Goal: Information Seeking & Learning: Learn about a topic

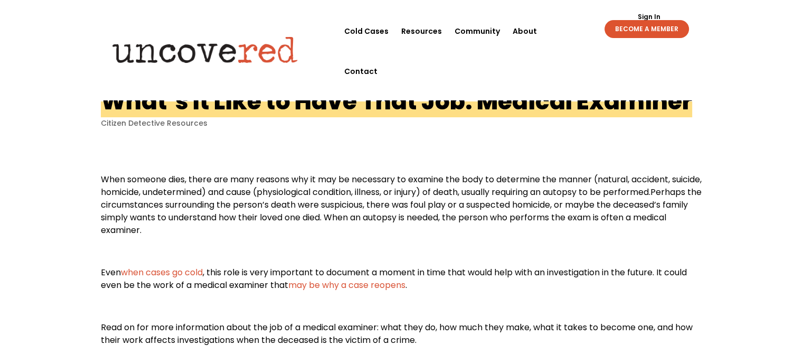
click at [391, 256] on p at bounding box center [402, 255] width 602 height 21
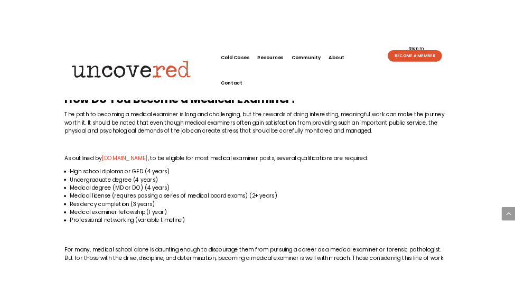
scroll to position [1841, 0]
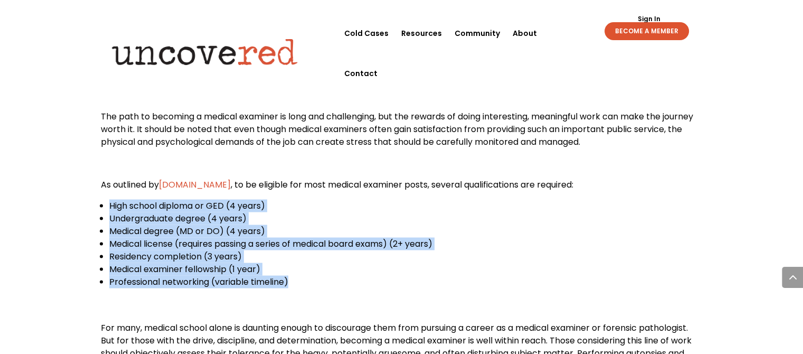
drag, startPoint x: 95, startPoint y: 199, endPoint x: 291, endPoint y: 281, distance: 212.9
click at [282, 243] on span "Medical license (requires passing a series of medical board exams) (2+ years)" at bounding box center [270, 243] width 323 height 12
drag, startPoint x: 288, startPoint y: 276, endPoint x: 68, endPoint y: 200, distance: 232.9
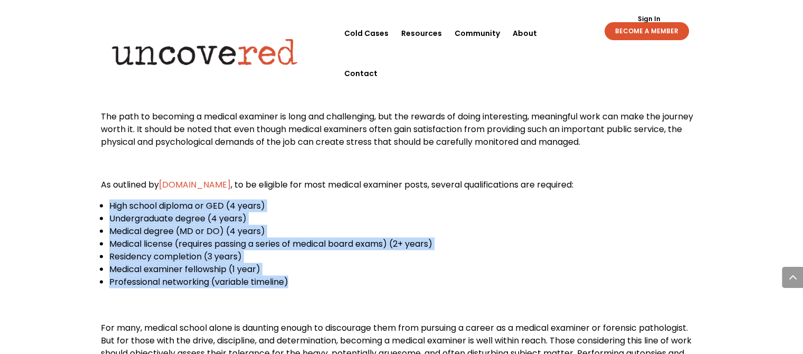
copy ul "High school diploma or GED (4 years) Undergraduate degree (4 years) Medical deg…"
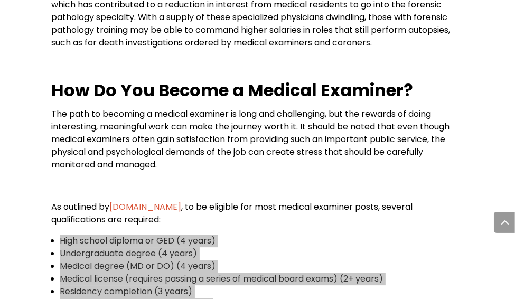
scroll to position [2016, 0]
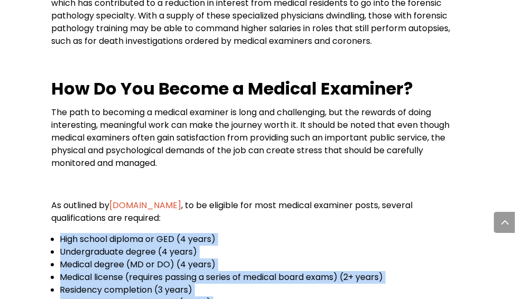
click at [261, 271] on span "Medical license (requires passing a series of medical board exams) (2+ years)" at bounding box center [221, 277] width 323 height 12
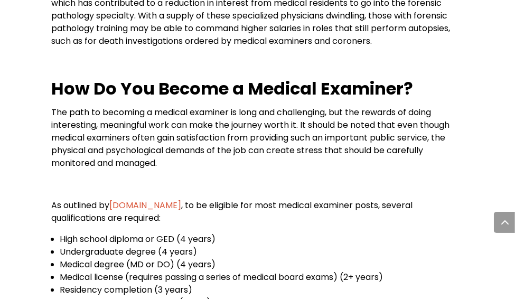
click at [162, 145] on p "The path to becoming a medical examiner is long and challenging, but the reward…" at bounding box center [258, 142] width 412 height 72
click at [0, 0] on div at bounding box center [0, 0] width 0 height 0
